Goal: Find contact information: Find contact information

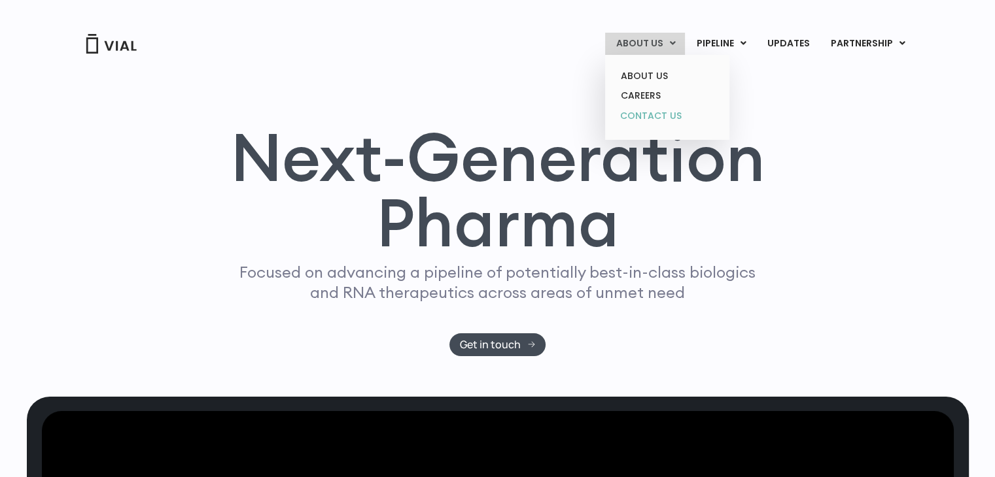
click at [643, 112] on link "CONTACT US" at bounding box center [666, 116] width 114 height 21
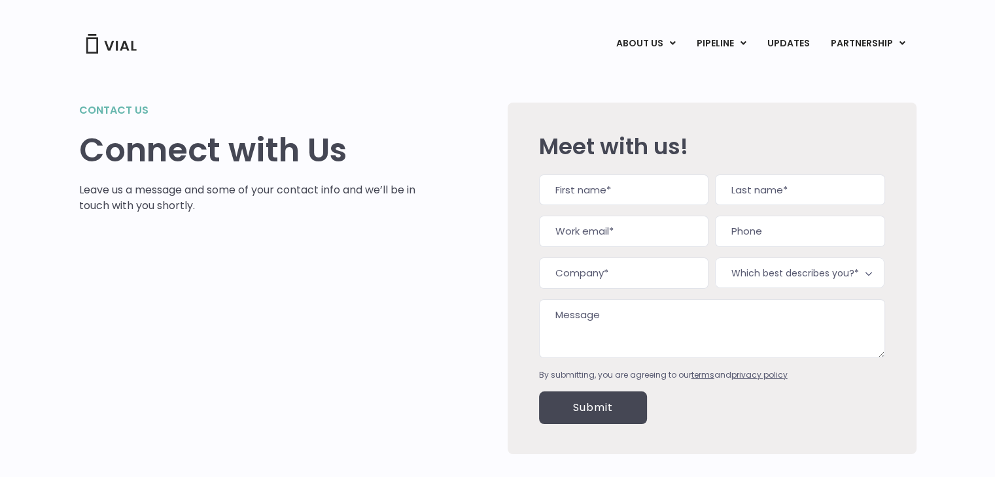
click at [496, 87] on div "Contact us Connect with Us Leave us a message and some of your contact info and…" at bounding box center [497, 262] width 837 height 415
click at [120, 48] on img at bounding box center [111, 44] width 52 height 20
